Goal: Information Seeking & Learning: Learn about a topic

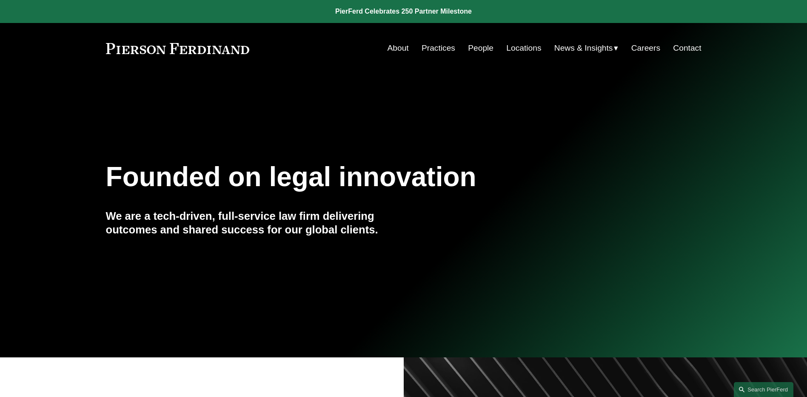
click at [472, 50] on link "People" at bounding box center [481, 48] width 26 height 16
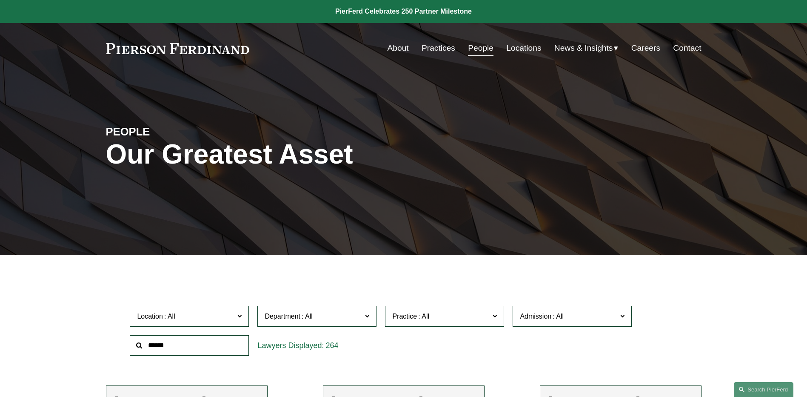
click at [0, 0] on span "News" at bounding box center [0, 0] width 0 height 0
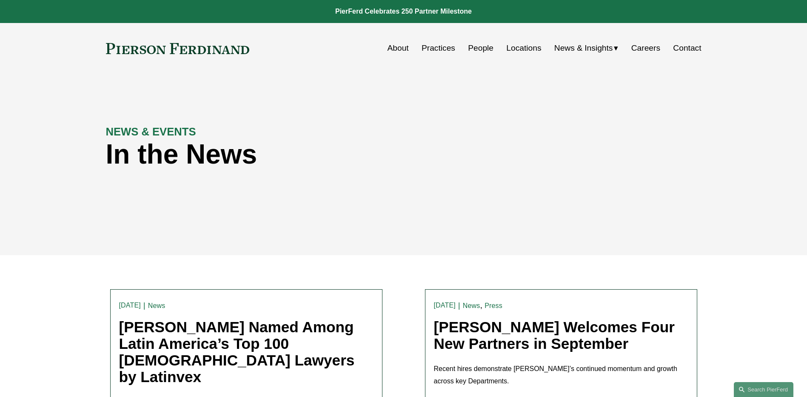
click at [0, 0] on span "Insights" at bounding box center [0, 0] width 0 height 0
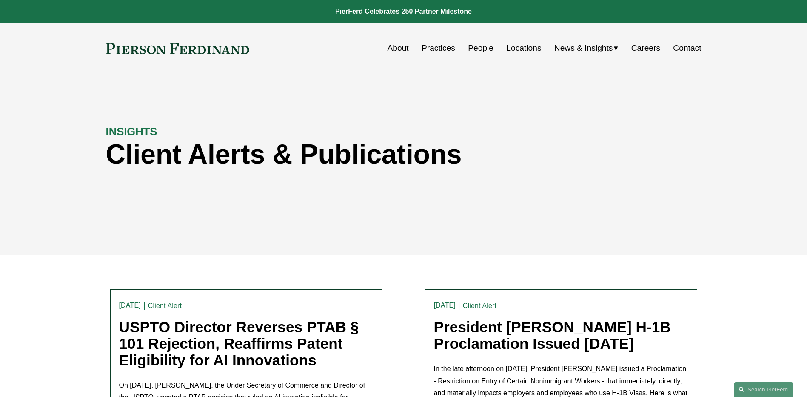
click at [681, 49] on link "Contact" at bounding box center [687, 48] width 28 height 16
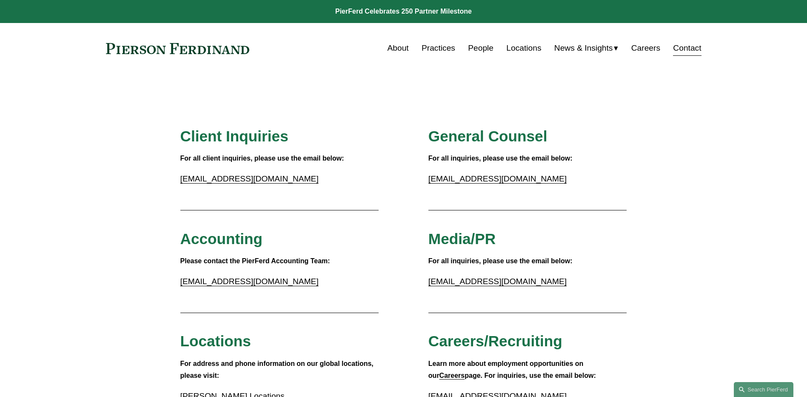
click at [431, 49] on link "Practices" at bounding box center [439, 48] width 34 height 16
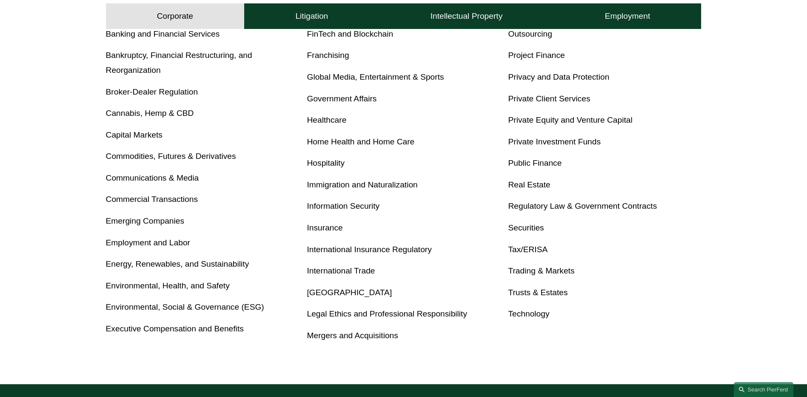
scroll to position [573, 0]
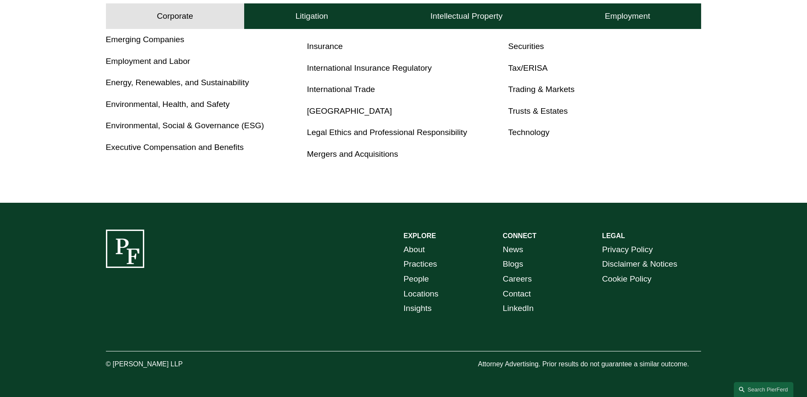
click at [636, 18] on h4 "Employment" at bounding box center [628, 16] width 46 height 10
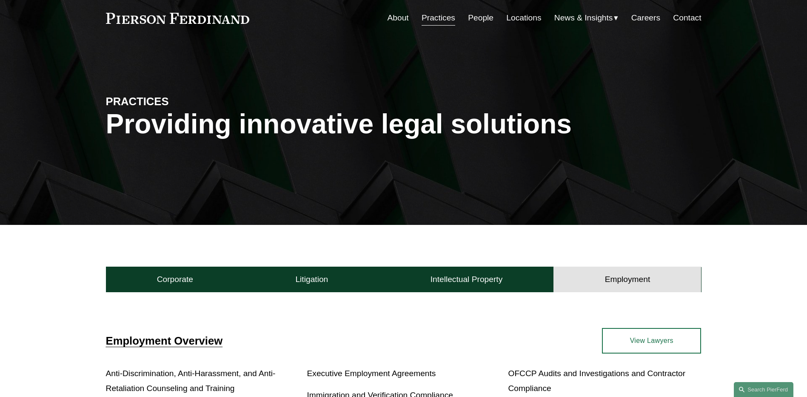
scroll to position [0, 0]
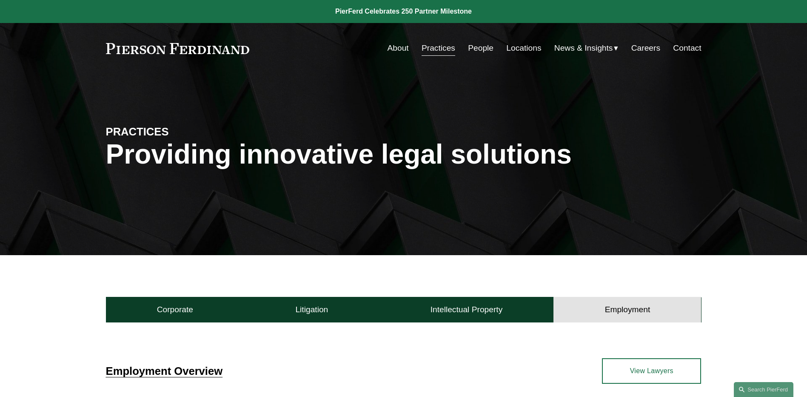
click at [476, 54] on link "People" at bounding box center [481, 48] width 26 height 16
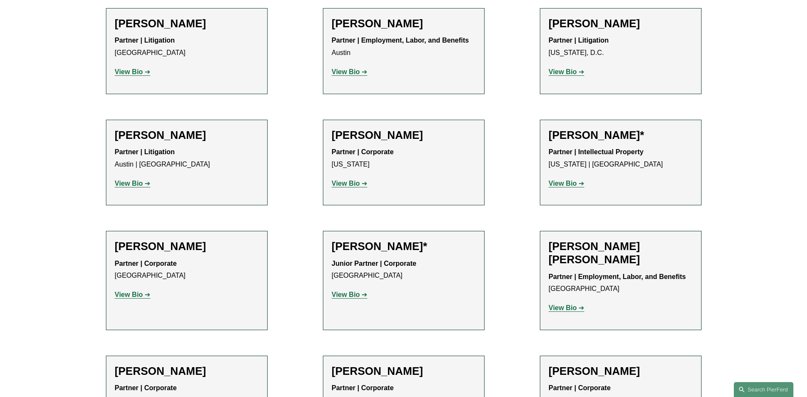
scroll to position [383, 0]
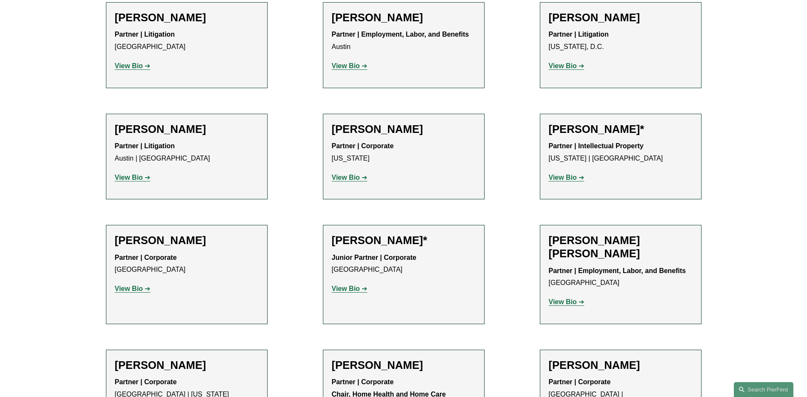
click at [566, 300] on strong "View Bio" at bounding box center [563, 301] width 28 height 7
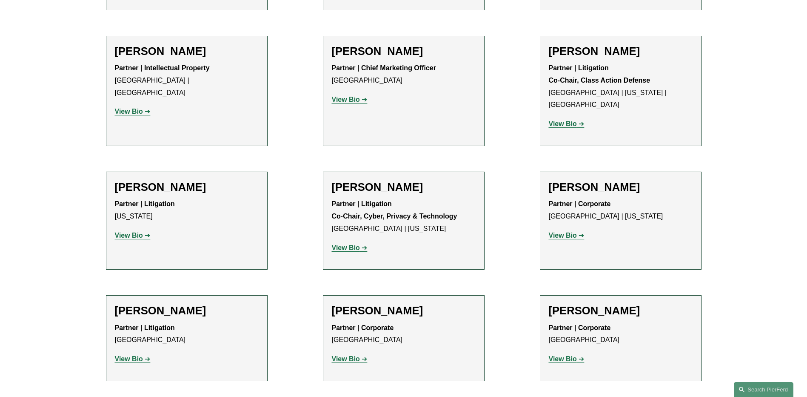
scroll to position [7576, 0]
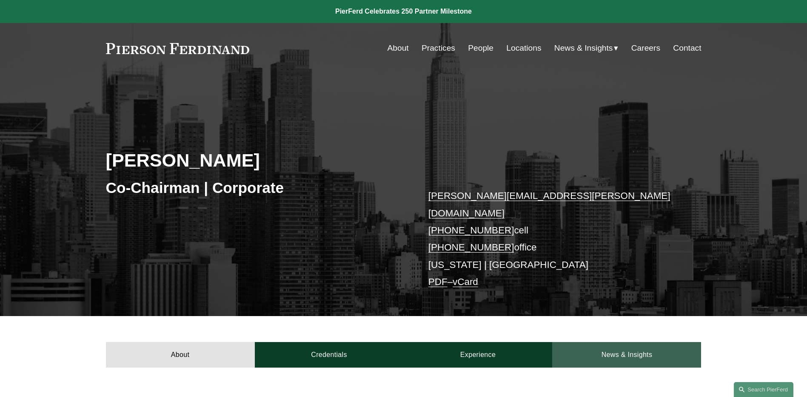
click at [626, 342] on link "News & Insights" at bounding box center [626, 355] width 149 height 26
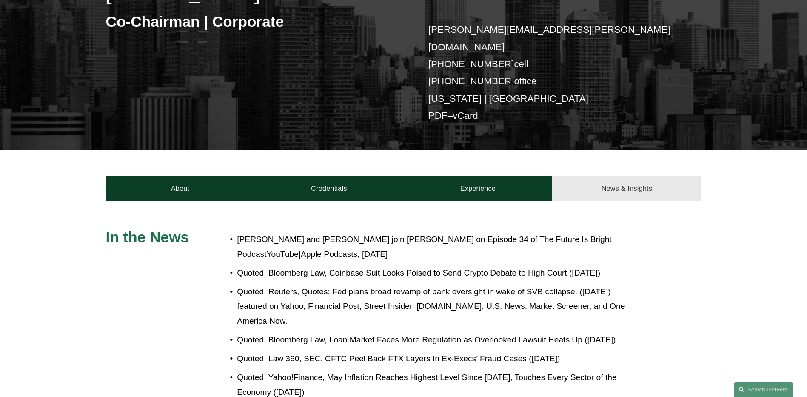
scroll to position [170, 0]
